Goal: Communication & Community: Answer question/provide support

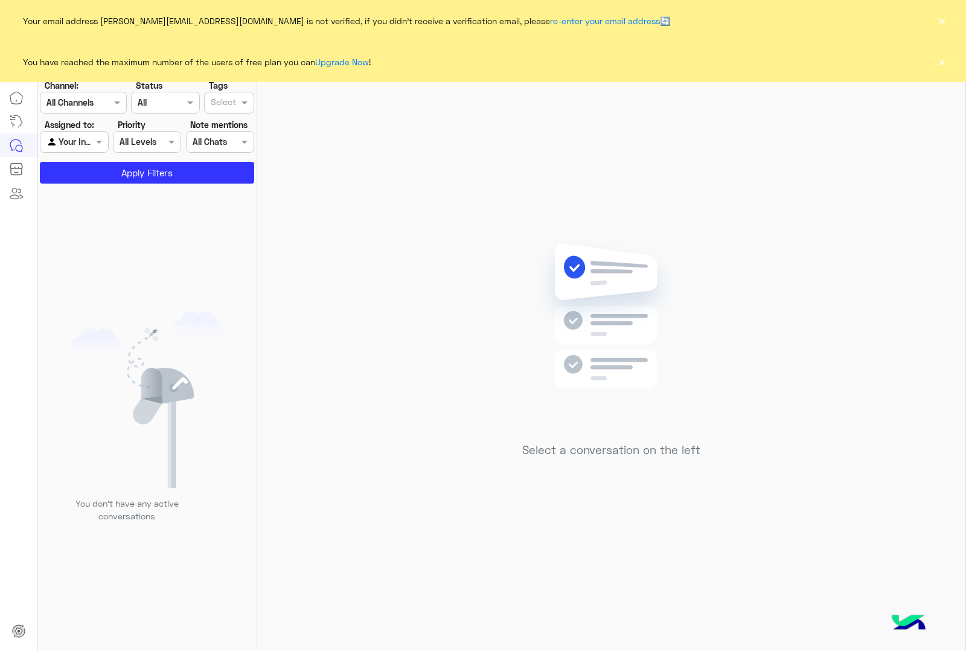
click at [939, 60] on button "×" at bounding box center [942, 62] width 12 height 12
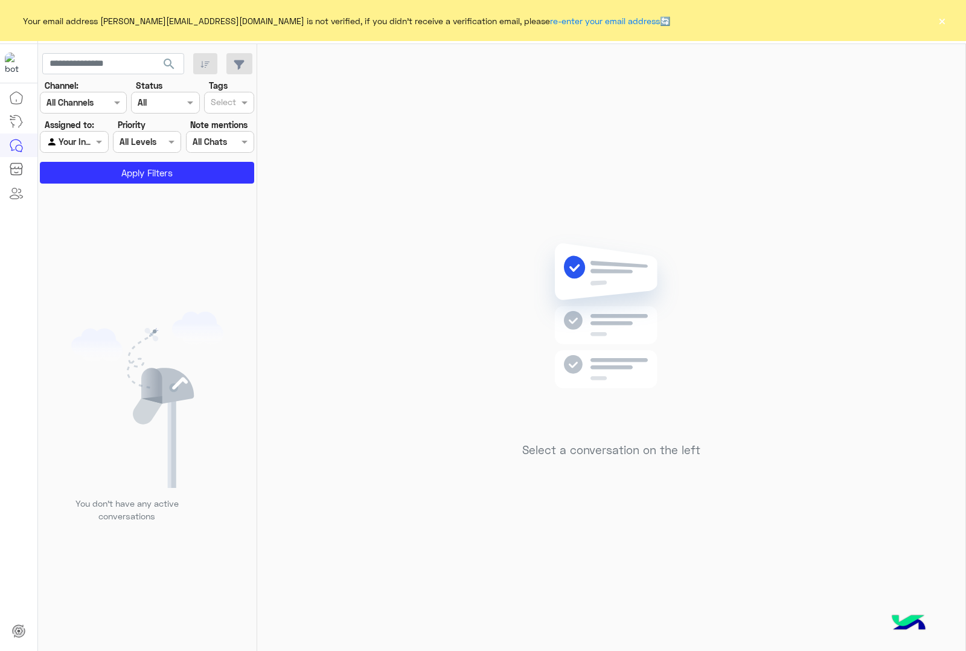
click at [940, 23] on button "×" at bounding box center [942, 20] width 12 height 12
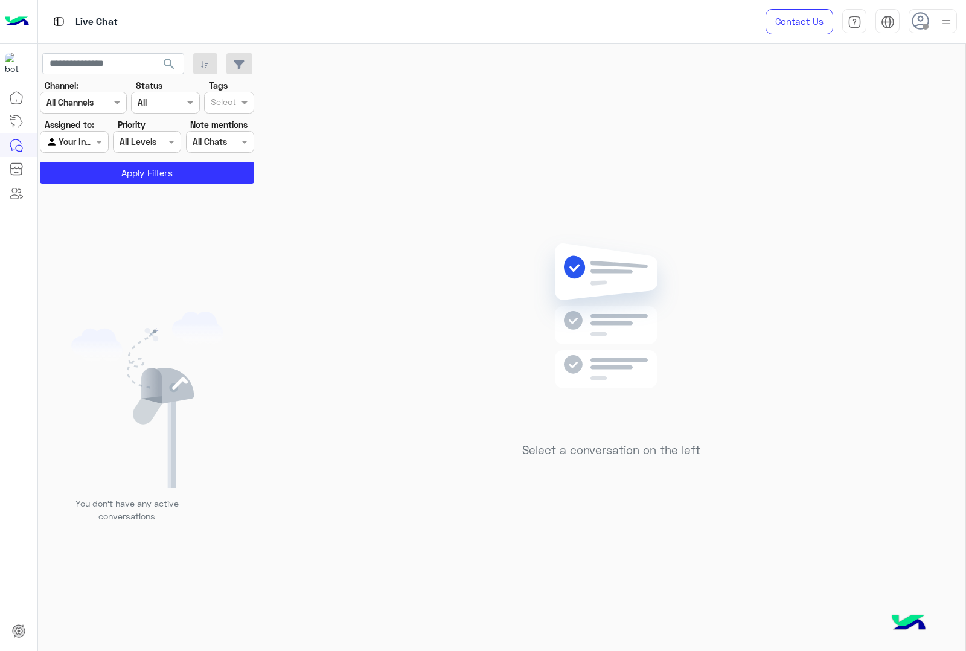
click at [947, 25] on img at bounding box center [946, 21] width 15 height 15
click at [925, 95] on label "Online" at bounding box center [882, 93] width 132 height 22
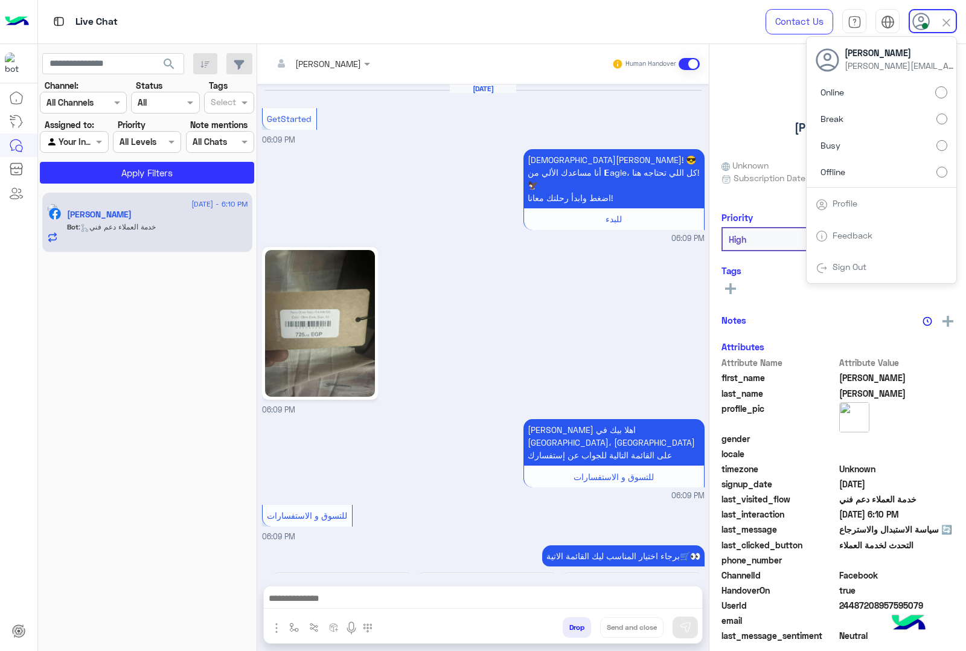
scroll to position [960, 0]
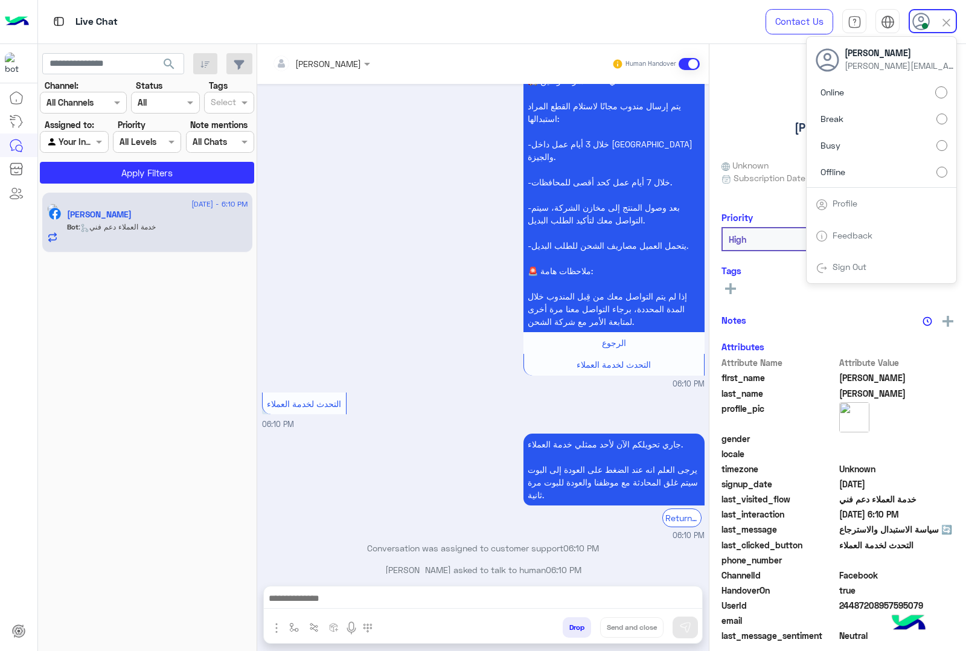
click at [945, 24] on img at bounding box center [947, 23] width 14 height 14
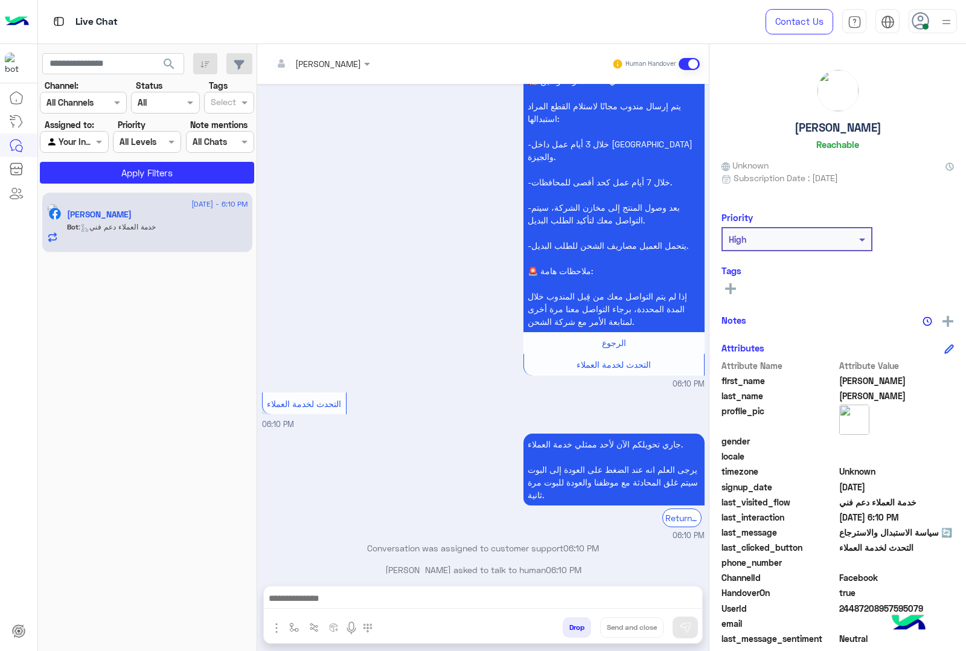
drag, startPoint x: 423, startPoint y: 606, endPoint x: 420, endPoint y: 599, distance: 7.6
click at [422, 604] on div at bounding box center [483, 602] width 439 height 30
click at [420, 598] on textarea at bounding box center [483, 600] width 439 height 18
click at [421, 598] on textarea at bounding box center [483, 600] width 439 height 18
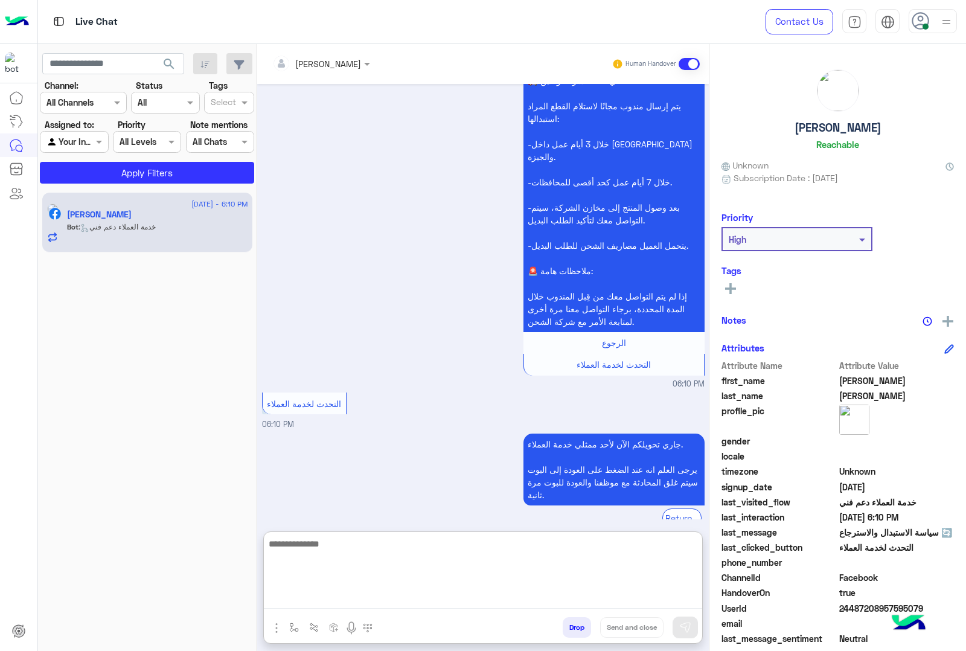
scroll to position [966, 0]
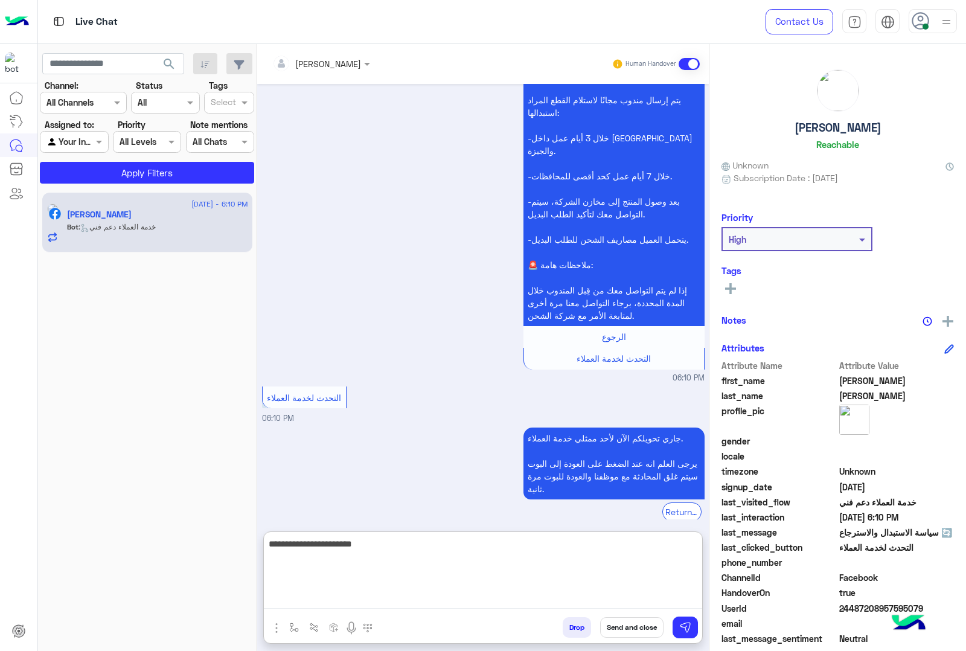
type textarea "**********"
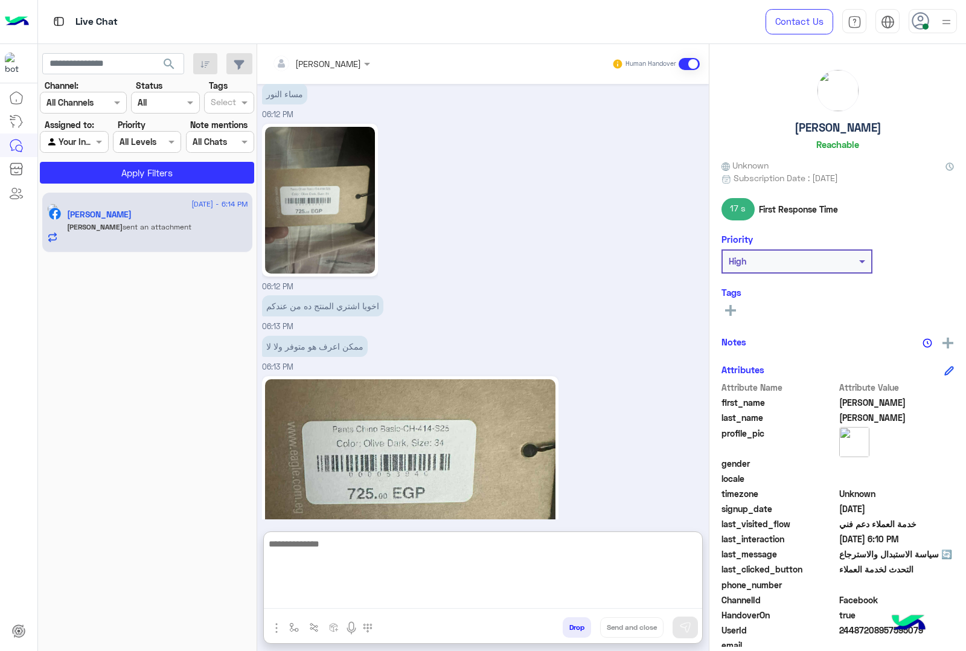
scroll to position [1539, 0]
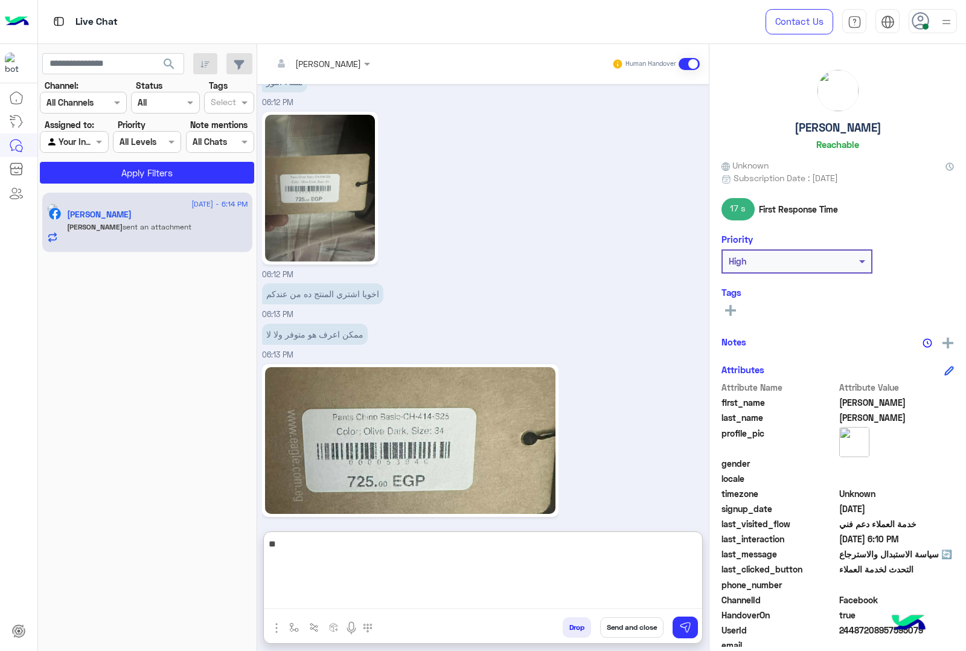
type textarea "*"
type textarea "**********"
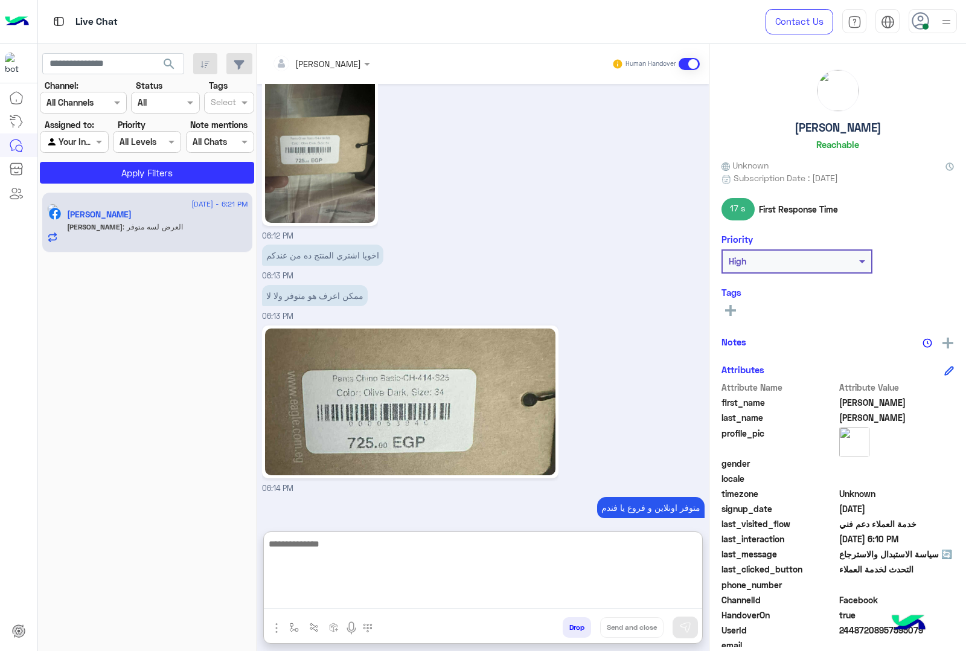
scroll to position [1617, 0]
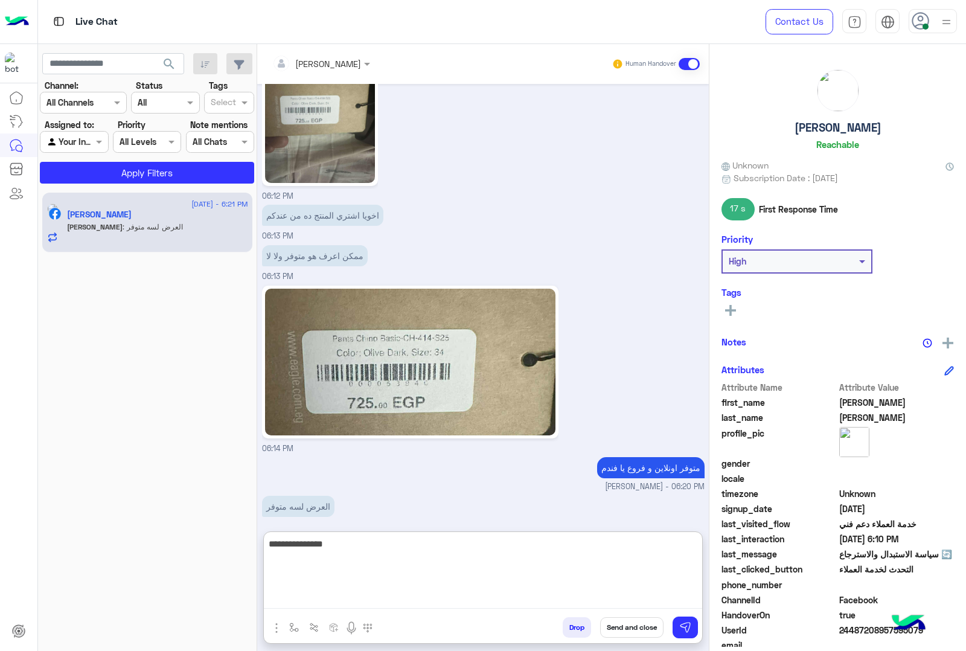
type textarea "**********"
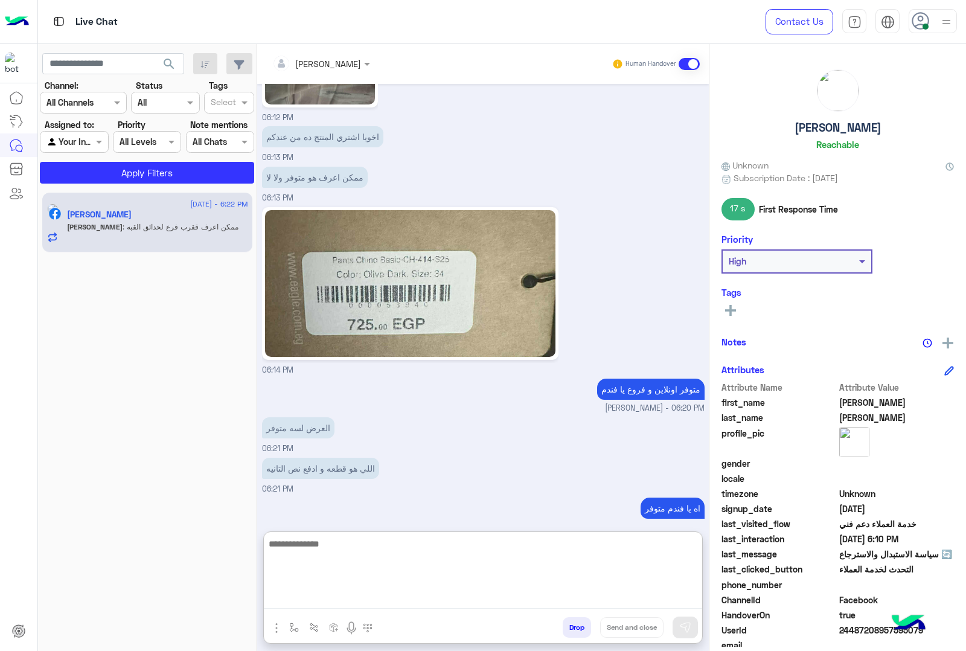
scroll to position [1735, 0]
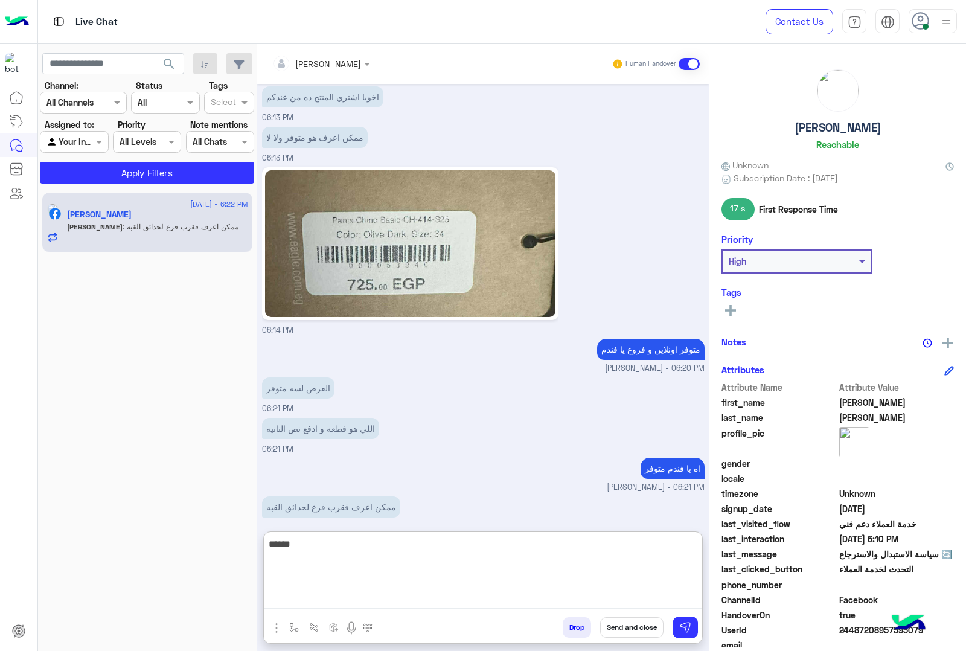
type textarea "******"
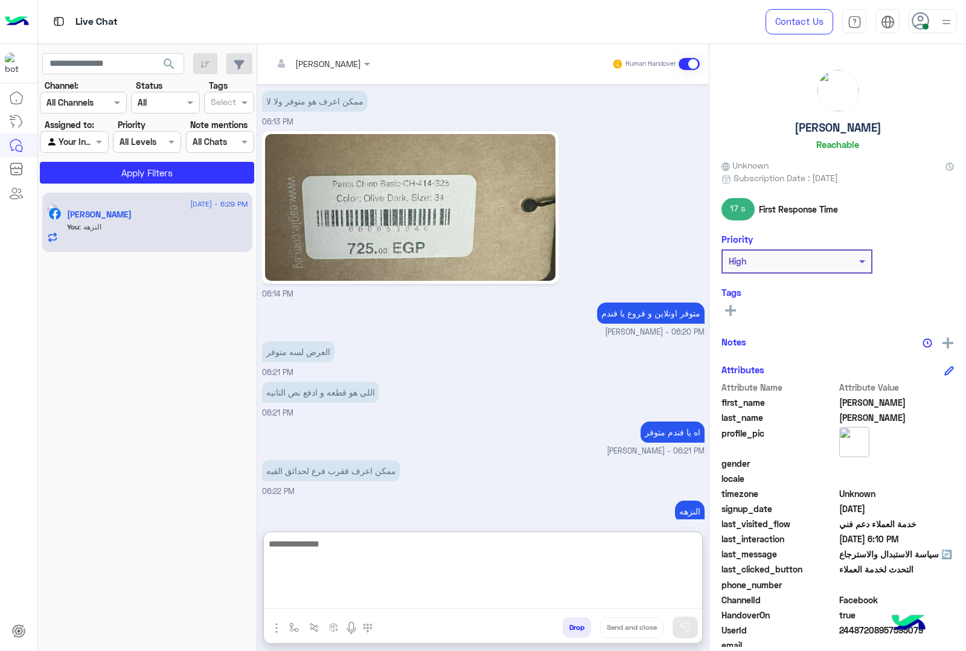
scroll to position [1774, 0]
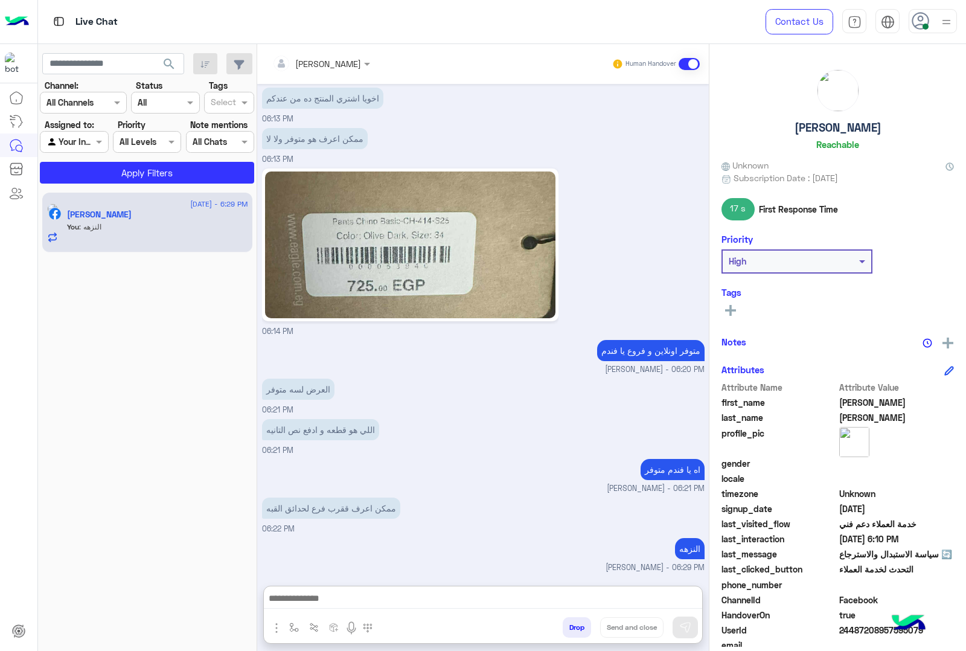
click at [816, 130] on h5 "Mohamed Abdellatif" at bounding box center [838, 128] width 87 height 14
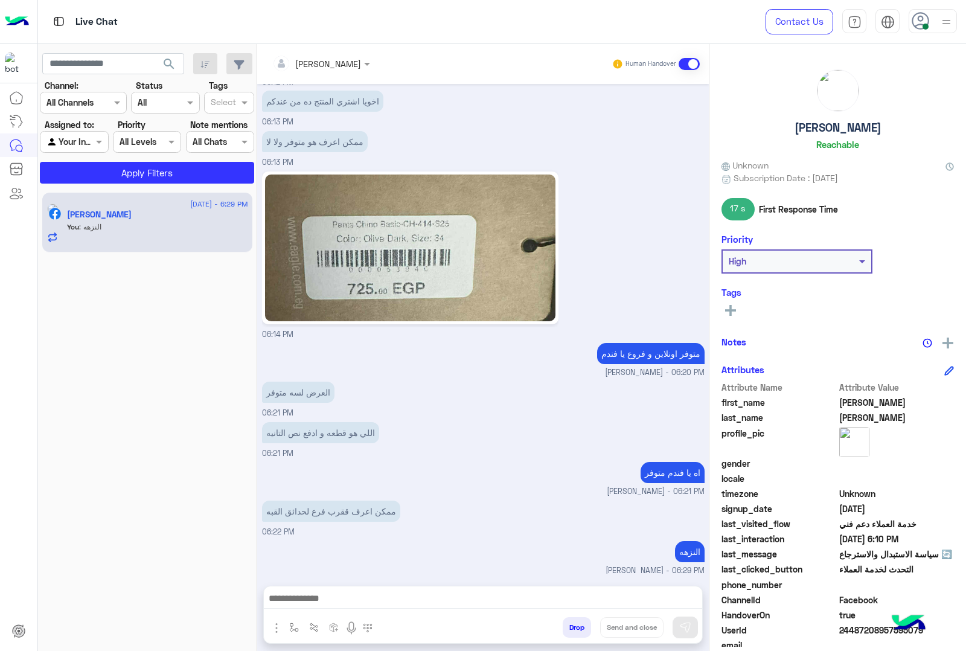
click at [816, 130] on h5 "Mohamed Abdellatif" at bounding box center [838, 128] width 87 height 14
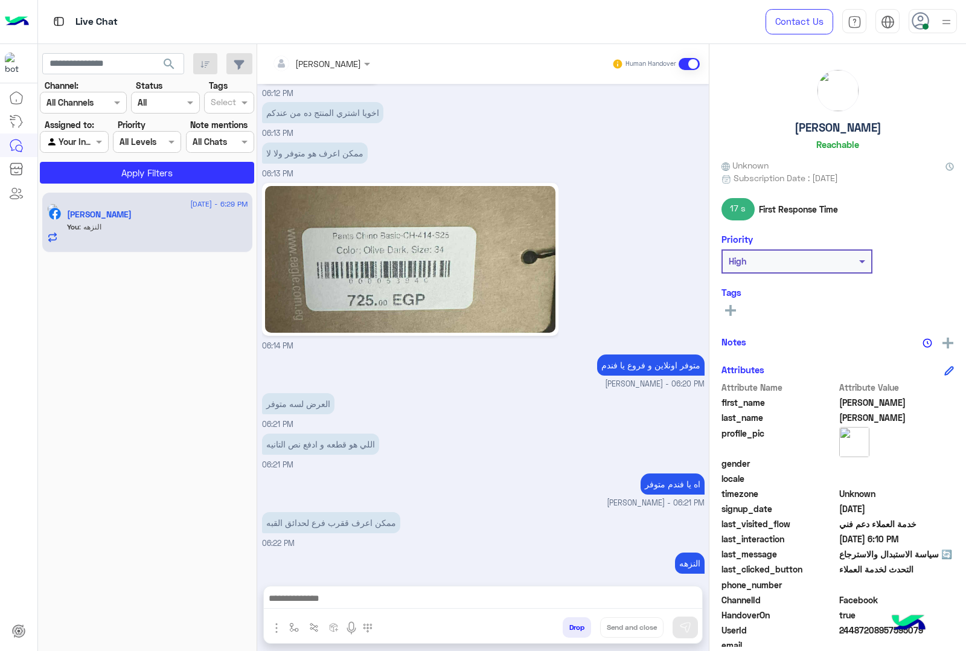
click at [816, 130] on h5 "Mohamed Abdellatif" at bounding box center [838, 128] width 87 height 14
copy h5 "Mohamed Abdellatif"
click at [850, 629] on span "24487208957595079" at bounding box center [897, 630] width 115 height 13
copy span "24487208957595079"
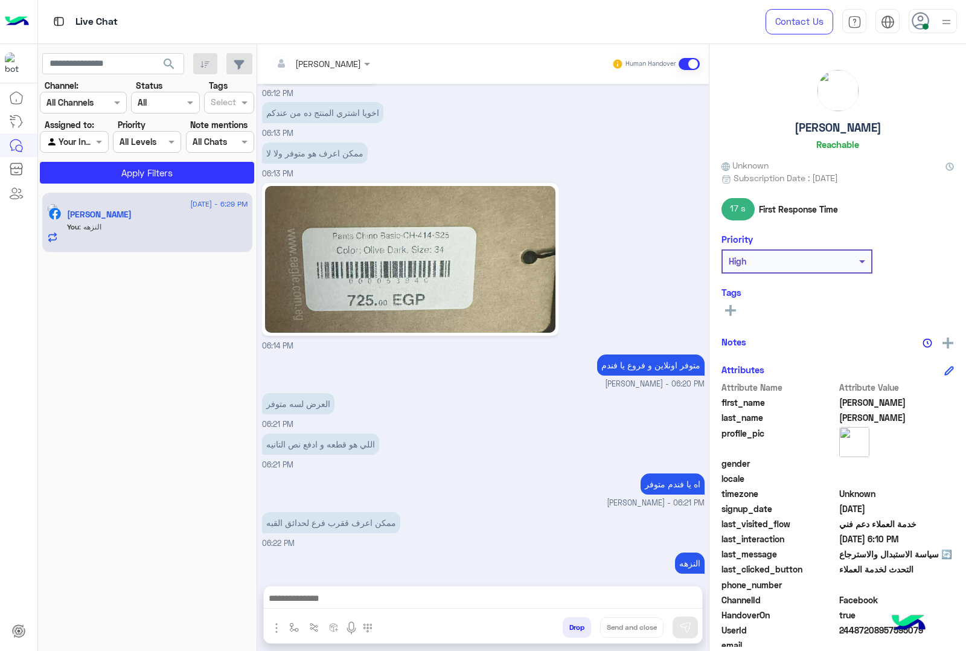
click at [569, 629] on button "Drop" at bounding box center [577, 627] width 28 height 21
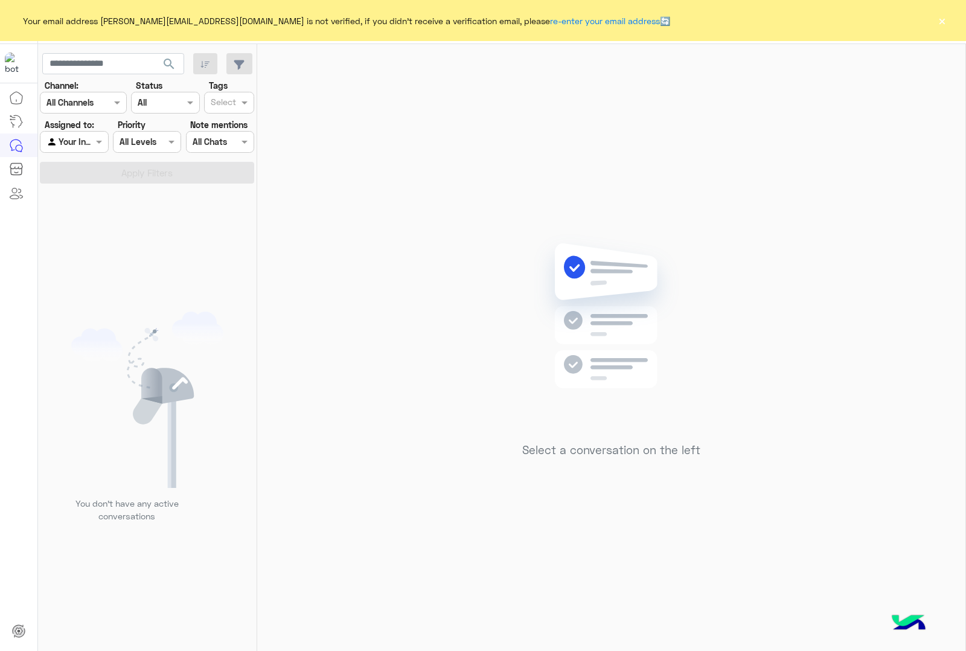
click at [940, 19] on button "×" at bounding box center [942, 20] width 12 height 12
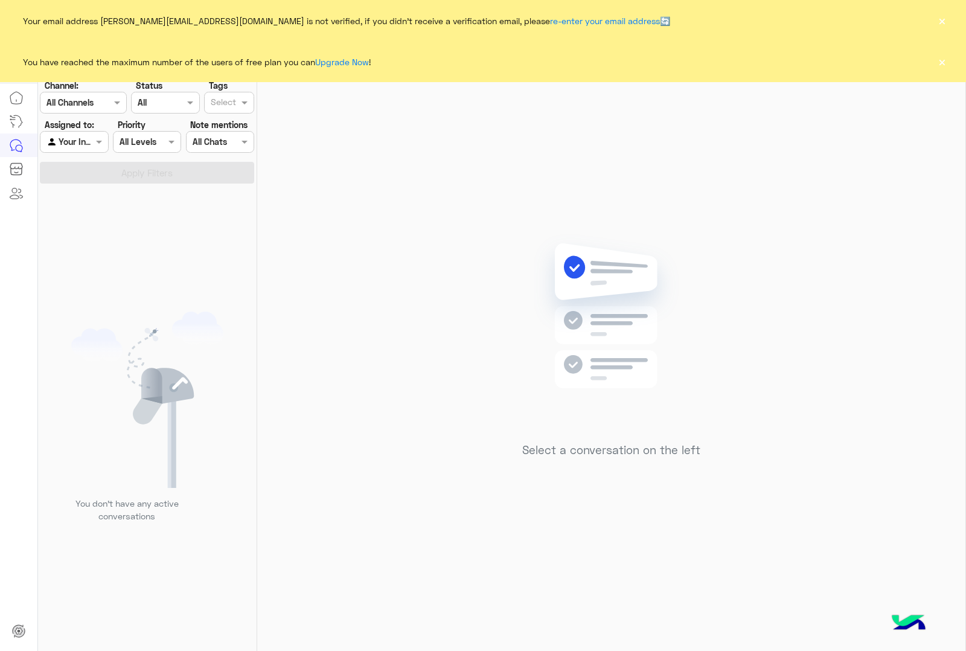
click at [945, 15] on button "×" at bounding box center [942, 20] width 12 height 12
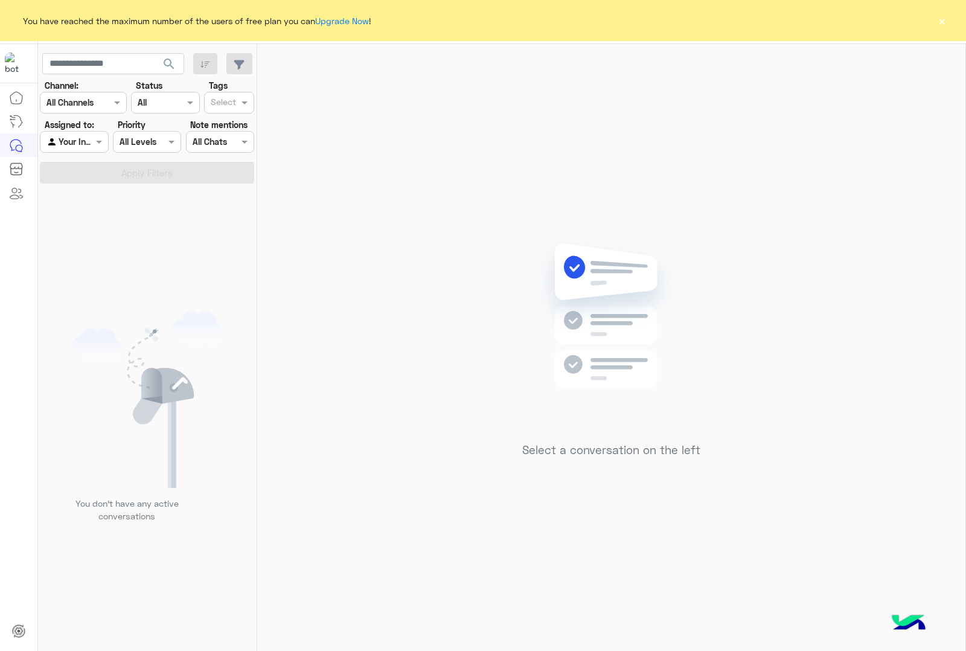
click at [945, 15] on button "×" at bounding box center [942, 20] width 12 height 12
click at [941, 23] on button "×" at bounding box center [942, 20] width 12 height 12
